Goal: Check status: Check status

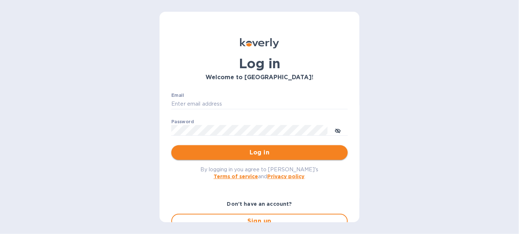
type input "pamela.luciano@cslexp.com"
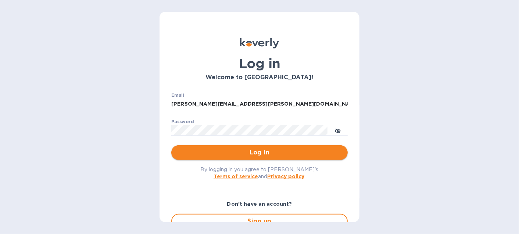
click at [267, 155] on span "Log in" at bounding box center [259, 152] width 165 height 9
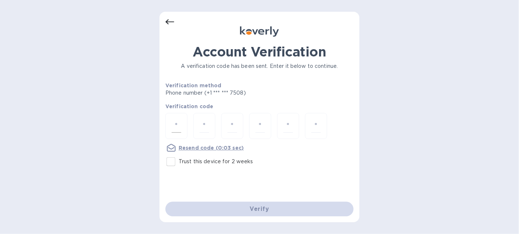
click at [173, 130] on input "number" at bounding box center [177, 126] width 10 height 14
type input "8"
type input "9"
type input "1"
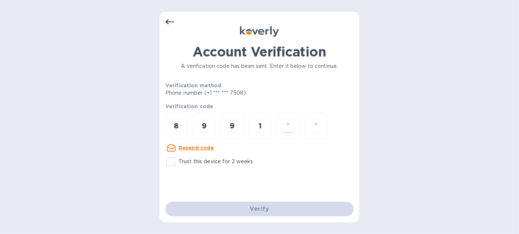
type input "6"
type input "8"
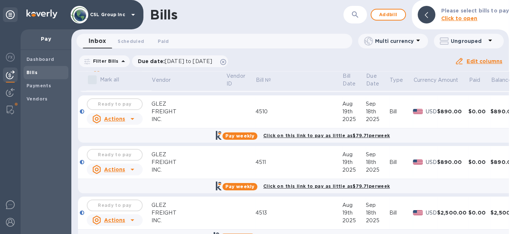
scroll to position [1236, 0]
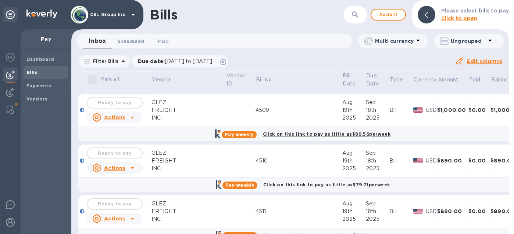
click at [132, 37] on span "Scheduled 0" at bounding box center [131, 41] width 26 height 8
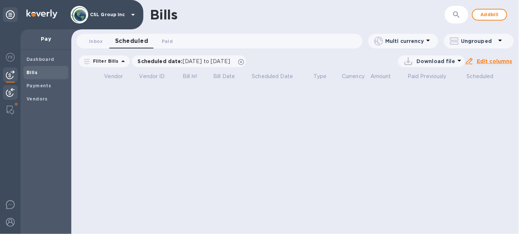
click at [8, 89] on img at bounding box center [10, 92] width 9 height 9
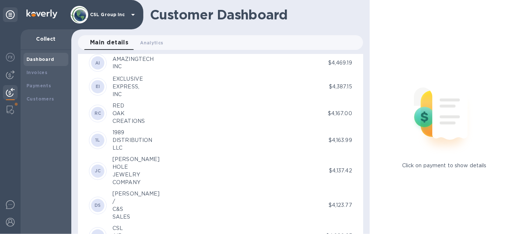
scroll to position [1592, 0]
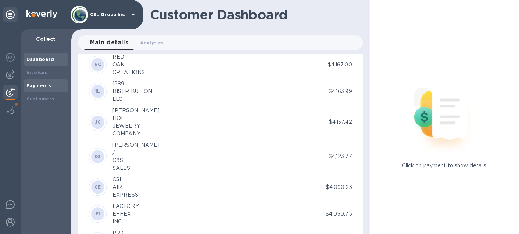
click at [42, 83] on b "Payments" at bounding box center [38, 86] width 25 height 6
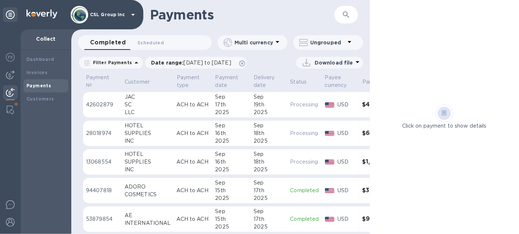
scroll to position [24, 0]
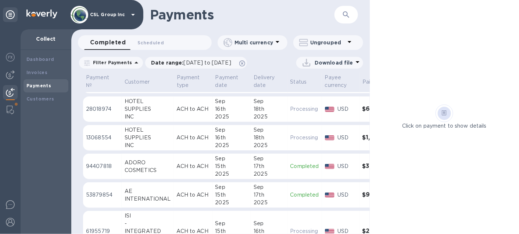
click at [480, 89] on div "Click on payment to show details" at bounding box center [444, 117] width 149 height 234
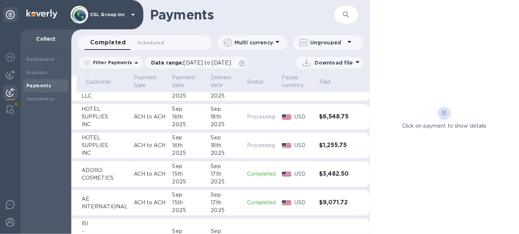
scroll to position [0, 43]
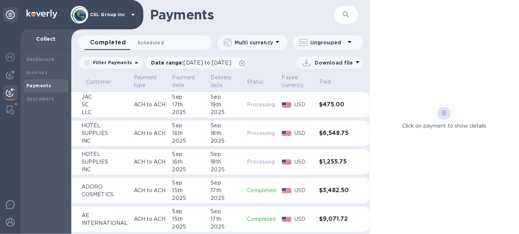
click at [148, 42] on span "Scheduled 0" at bounding box center [150, 43] width 26 height 8
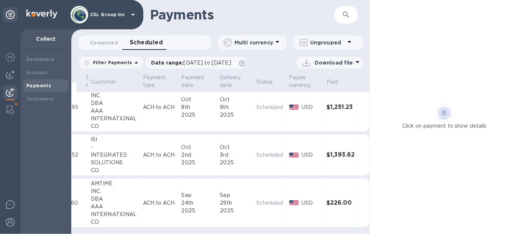
scroll to position [0, 35]
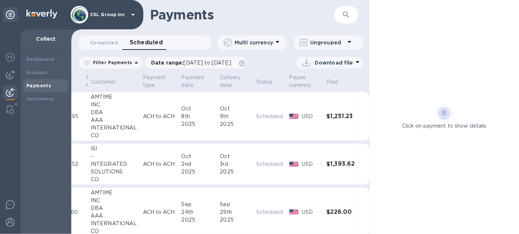
click at [289, 116] on img at bounding box center [294, 116] width 10 height 5
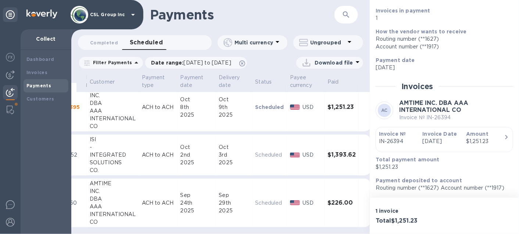
scroll to position [0, 35]
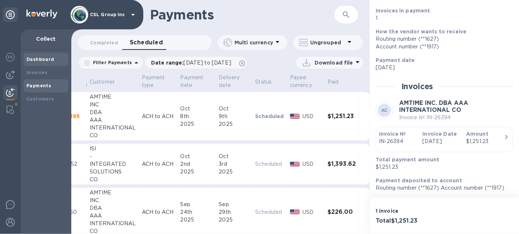
click at [47, 60] on b "Dashboard" at bounding box center [40, 60] width 28 height 6
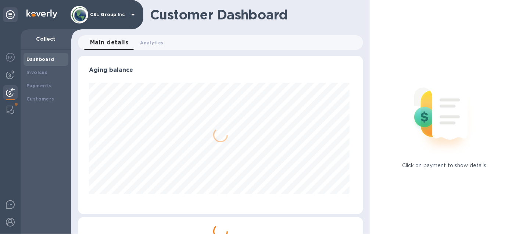
scroll to position [158, 282]
